Goal: Transaction & Acquisition: Purchase product/service

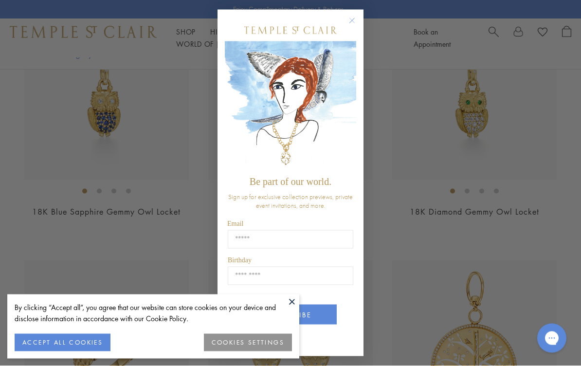
scroll to position [537, 0]
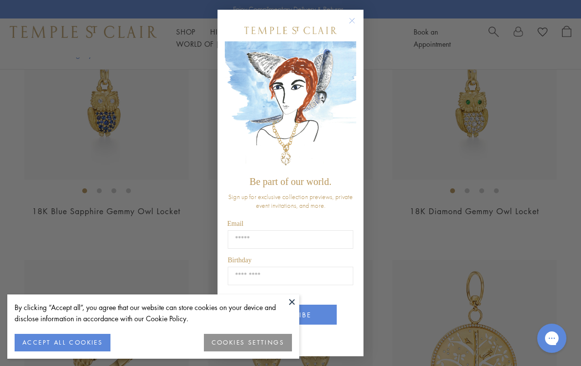
click at [348, 23] on icon "Close dialog" at bounding box center [352, 21] width 12 height 12
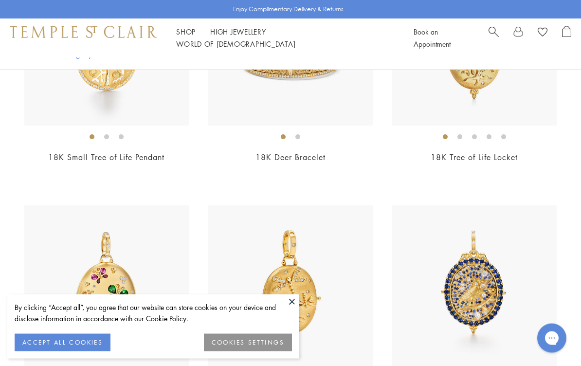
scroll to position [1081, 0]
click at [191, 37] on link "Shop Shop" at bounding box center [185, 32] width 19 height 10
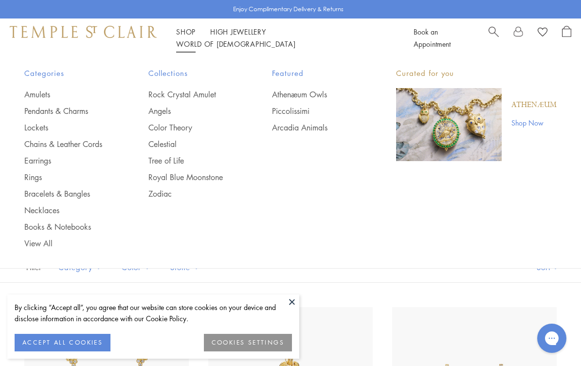
click at [38, 162] on link "Earrings" at bounding box center [66, 160] width 85 height 11
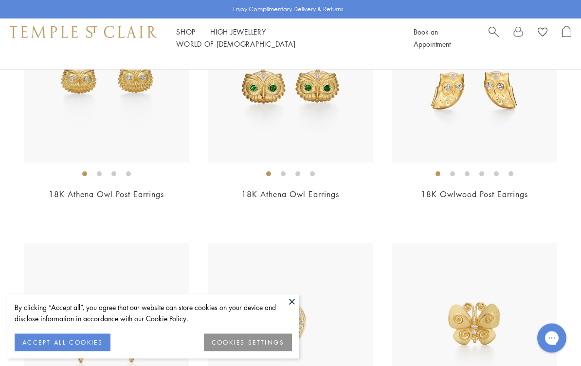
scroll to position [426, 0]
click at [102, 174] on li at bounding box center [99, 173] width 5 height 5
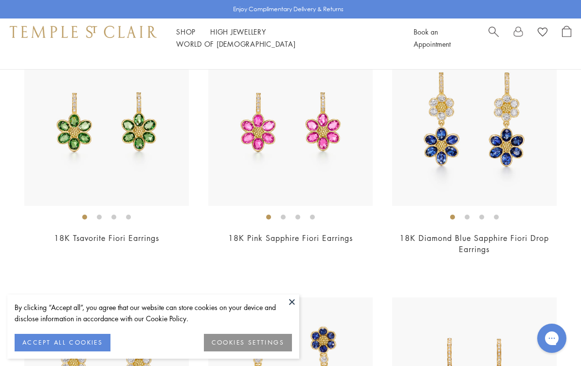
scroll to position [2097, 0]
click at [488, 172] on img at bounding box center [475, 123] width 165 height 165
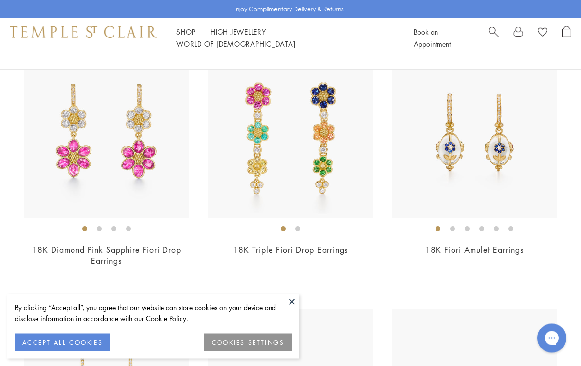
scroll to position [2341, 0]
click at [427, 177] on img at bounding box center [475, 135] width 165 height 165
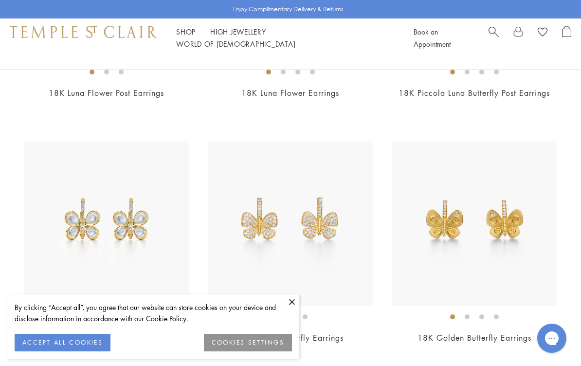
scroll to position [3731, 0]
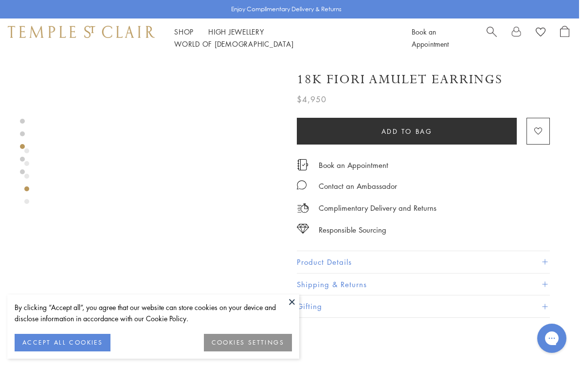
scroll to position [671, 2]
